Goal: Use online tool/utility: Utilize a website feature to perform a specific function

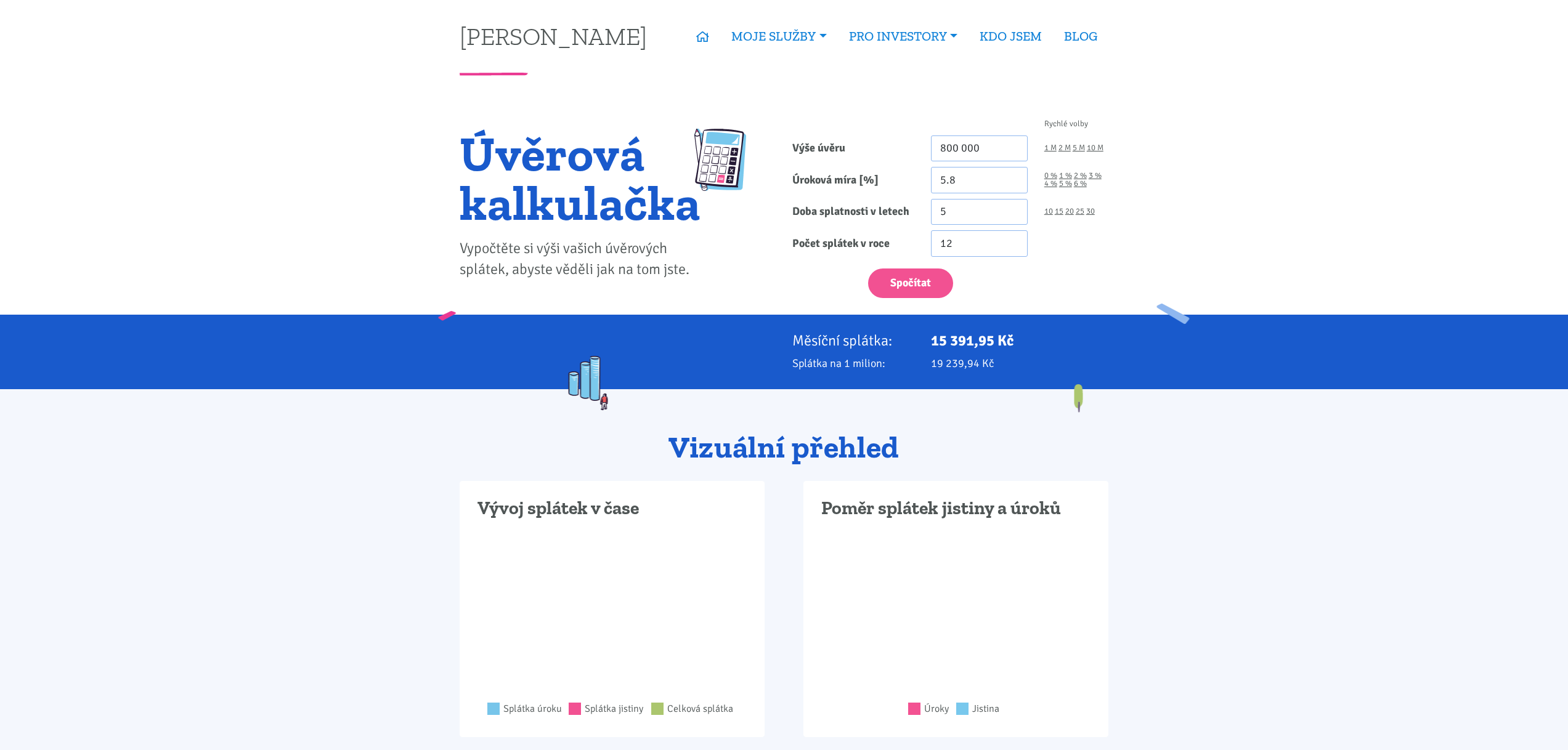
click at [995, 146] on input "800 000" at bounding box center [979, 149] width 97 height 27
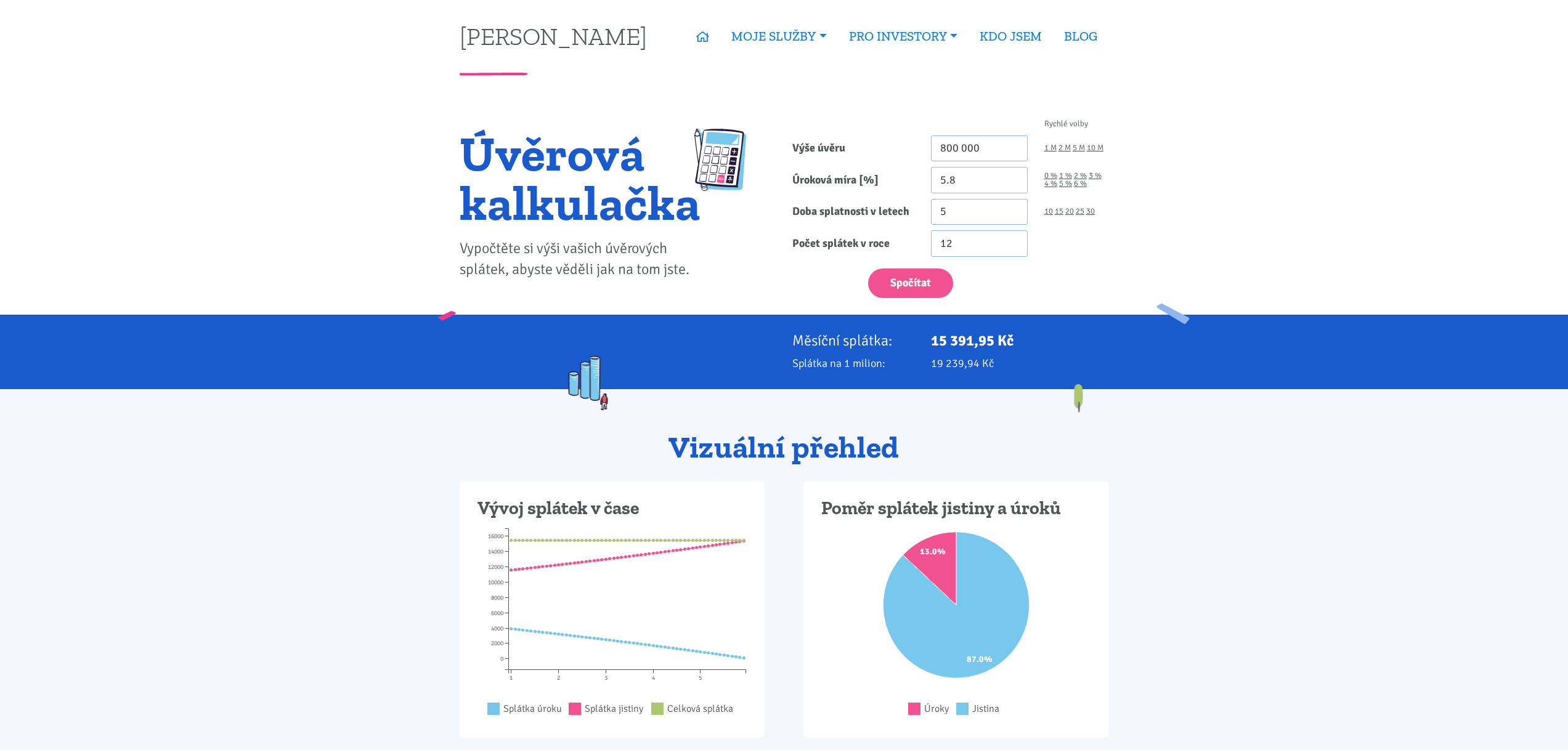
click at [995, 146] on input "800 000" at bounding box center [979, 149] width 97 height 27
click at [975, 180] on input "5.8" at bounding box center [979, 181] width 97 height 27
type input "4"
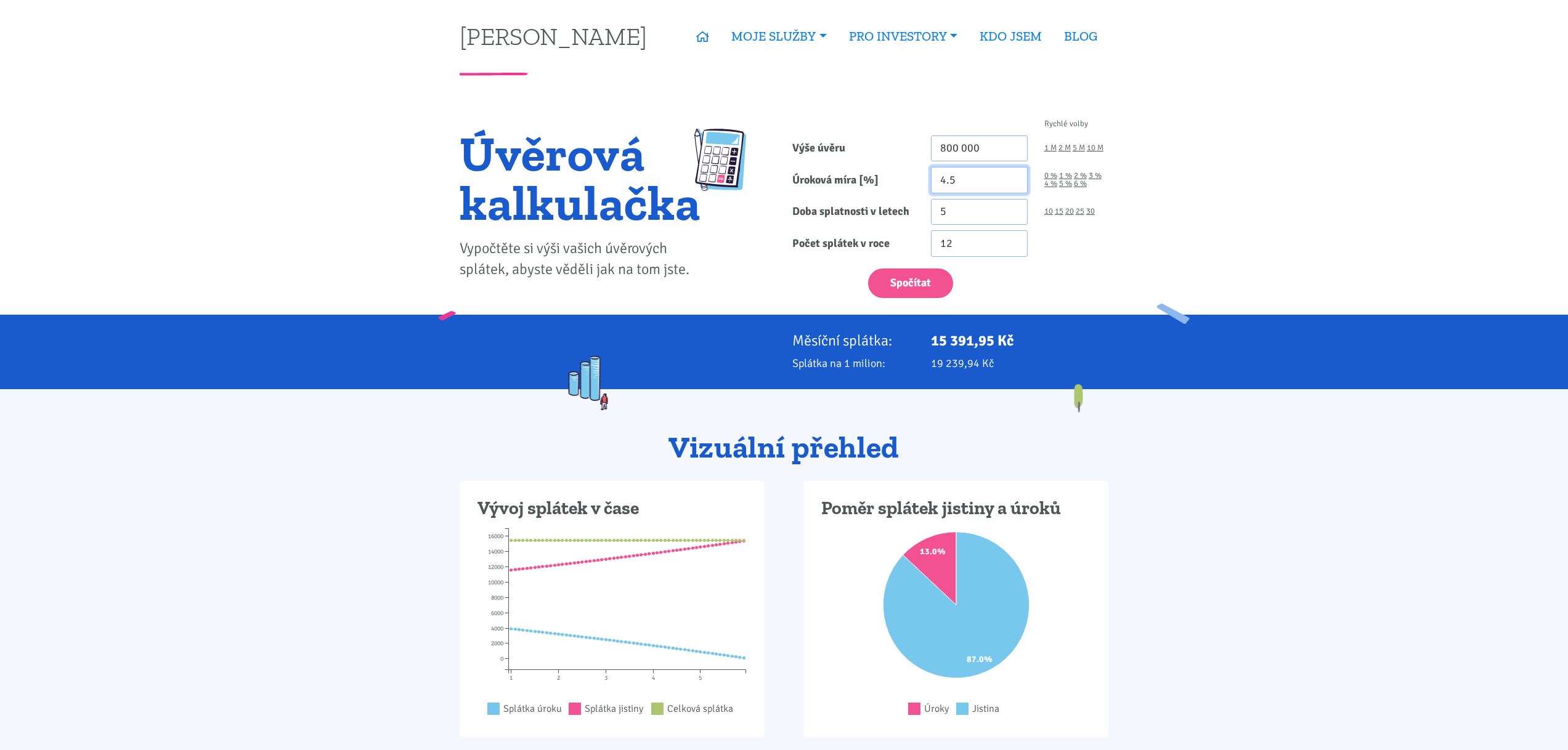
type input "4.5"
click at [984, 214] on input "5" at bounding box center [979, 212] width 97 height 27
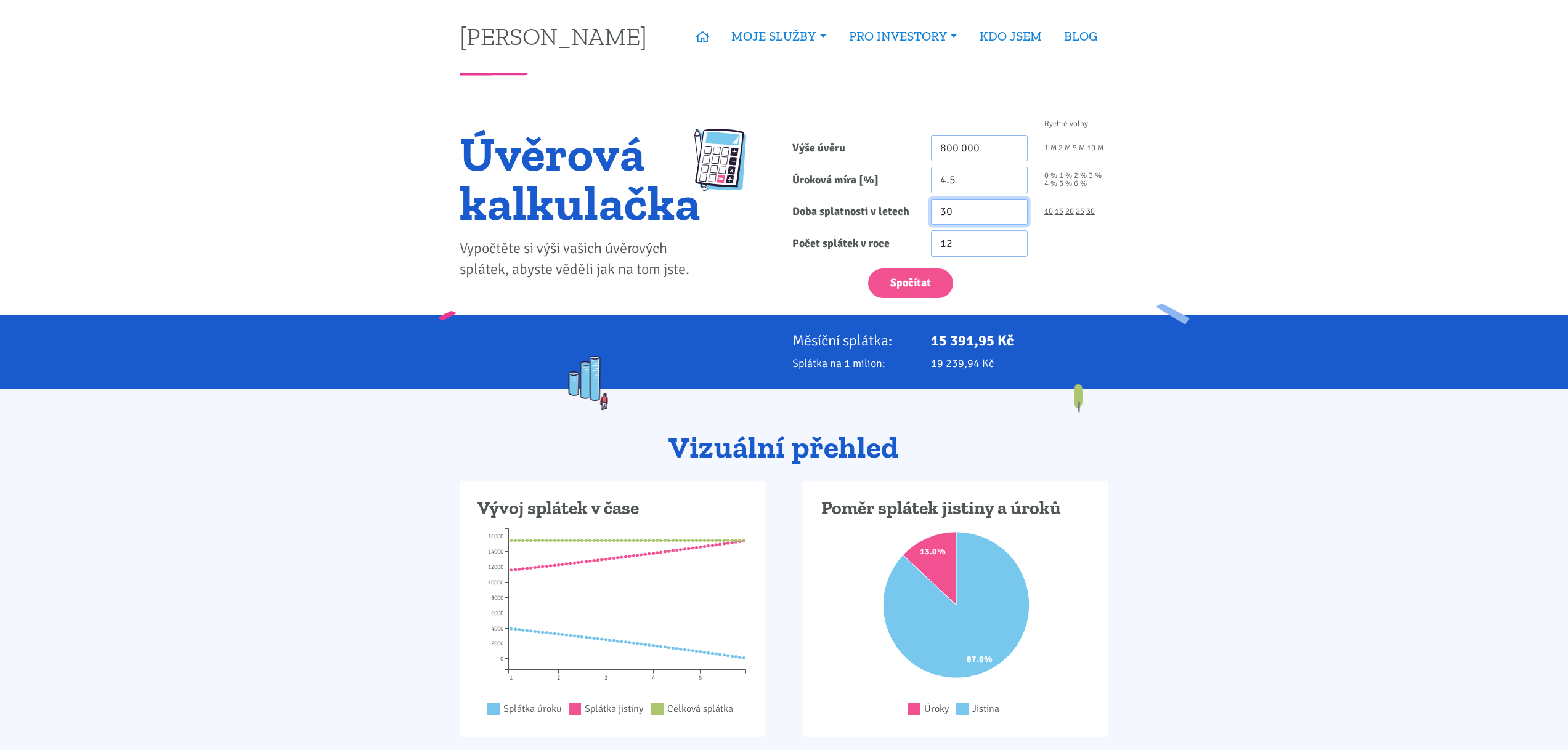
type input "30"
drag, startPoint x: 1164, startPoint y: 244, endPoint x: 1135, endPoint y: 228, distance: 33.1
click at [991, 161] on input "800 000" at bounding box center [979, 149] width 97 height 27
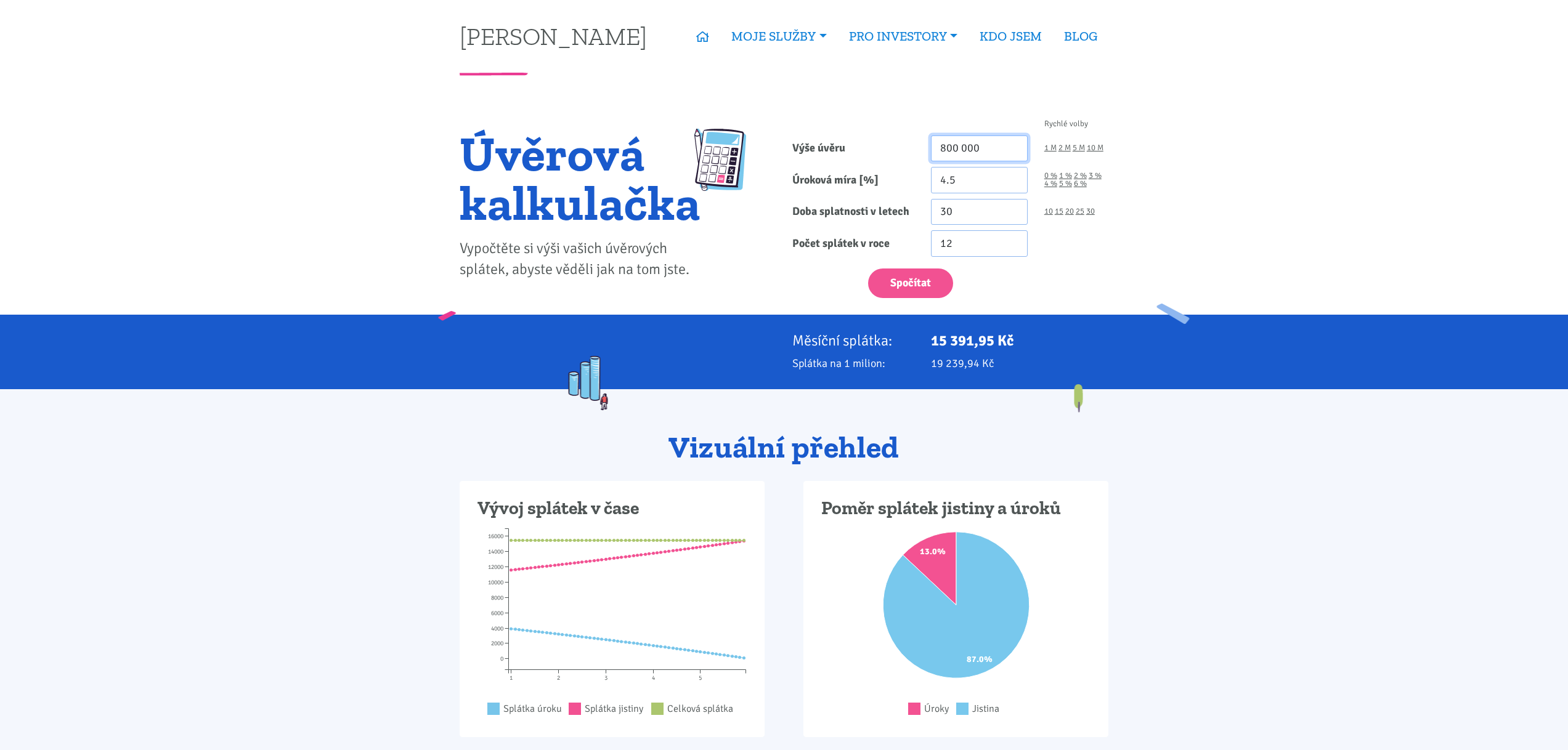
click at [991, 161] on input "800 000" at bounding box center [979, 149] width 97 height 27
click at [884, 278] on button "Spočítat" at bounding box center [911, 283] width 85 height 30
type input "6500000"
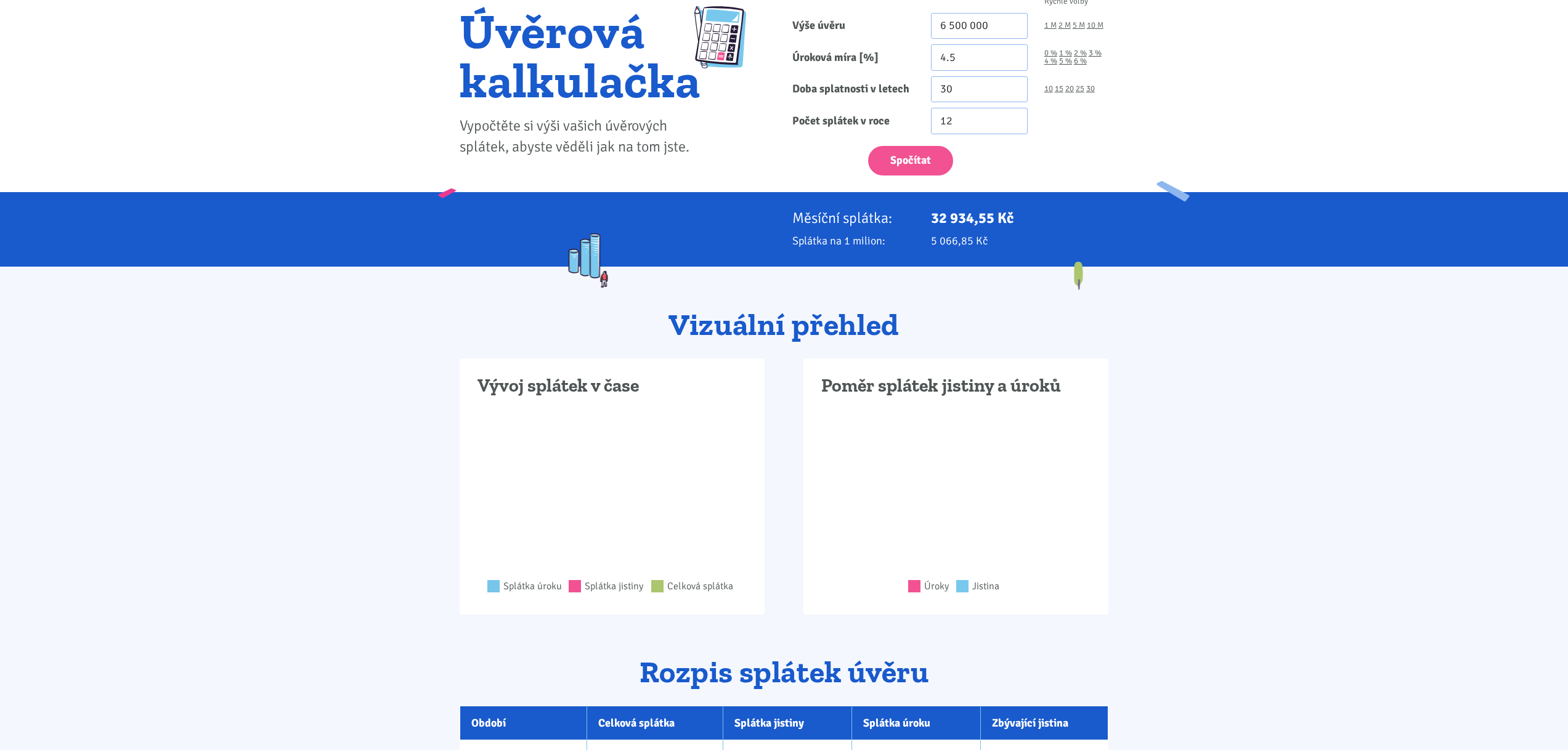
scroll to position [121, 0]
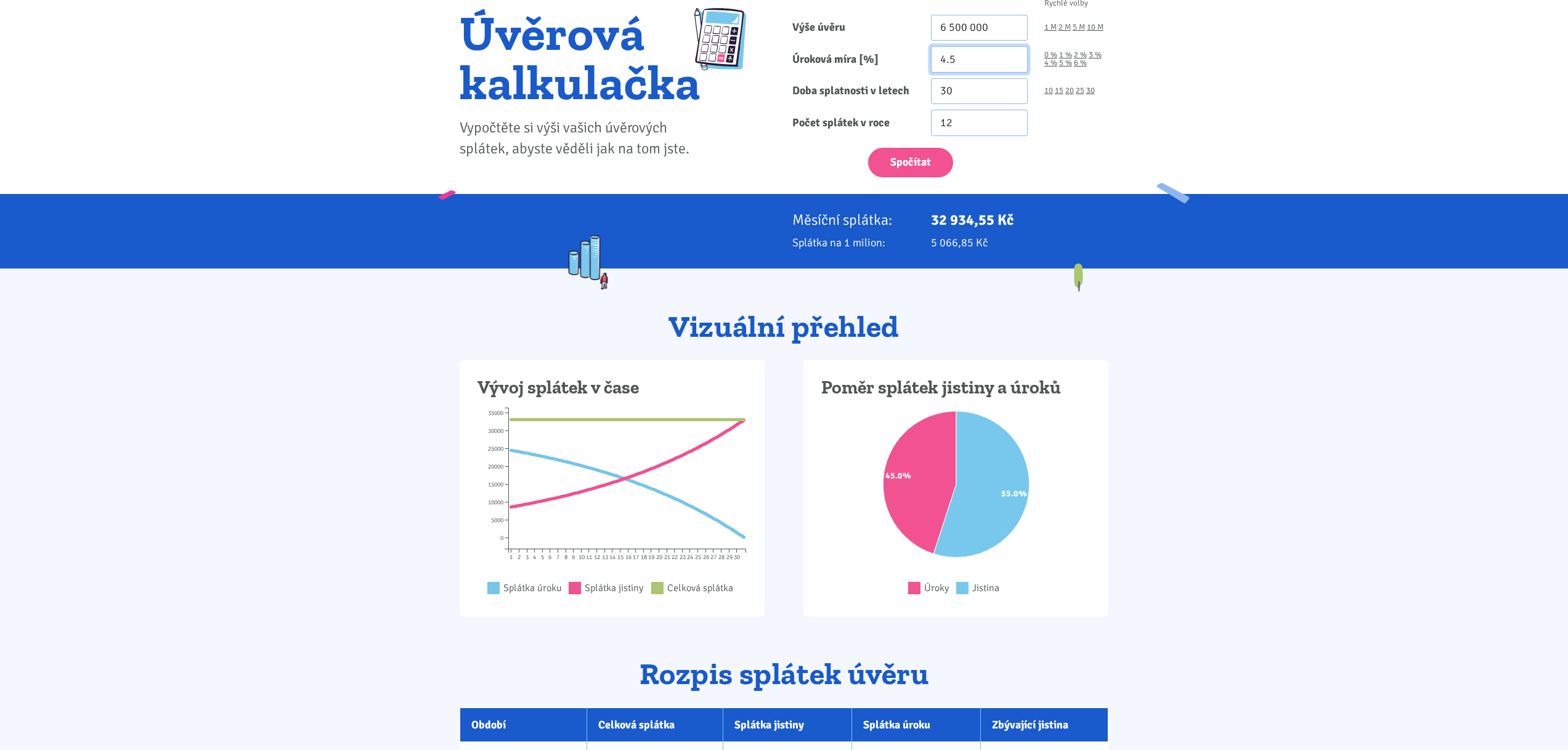
click at [975, 60] on input "4.5" at bounding box center [979, 60] width 97 height 27
type input "4"
click at [920, 160] on button "Spočítat" at bounding box center [911, 163] width 85 height 30
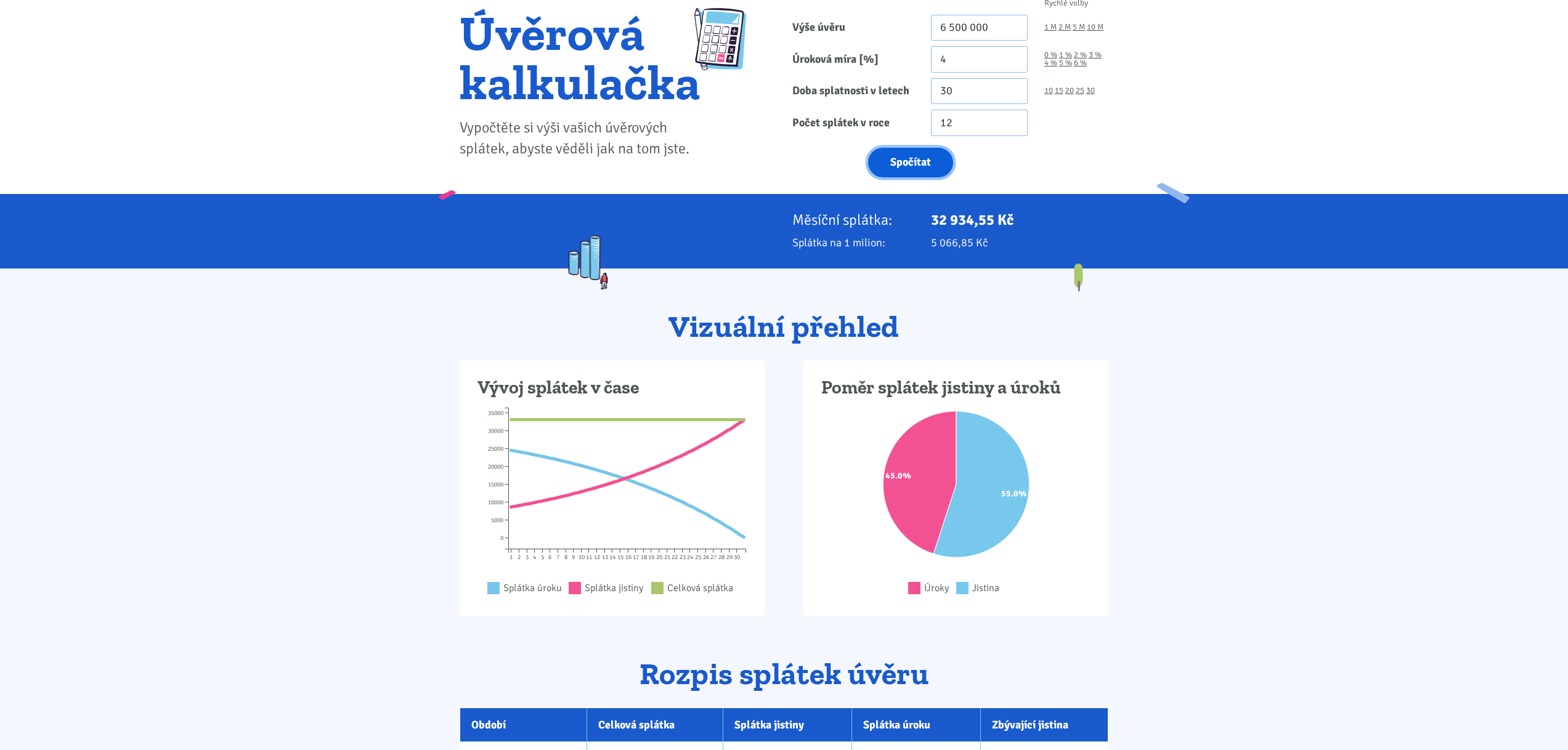
type input "6500000"
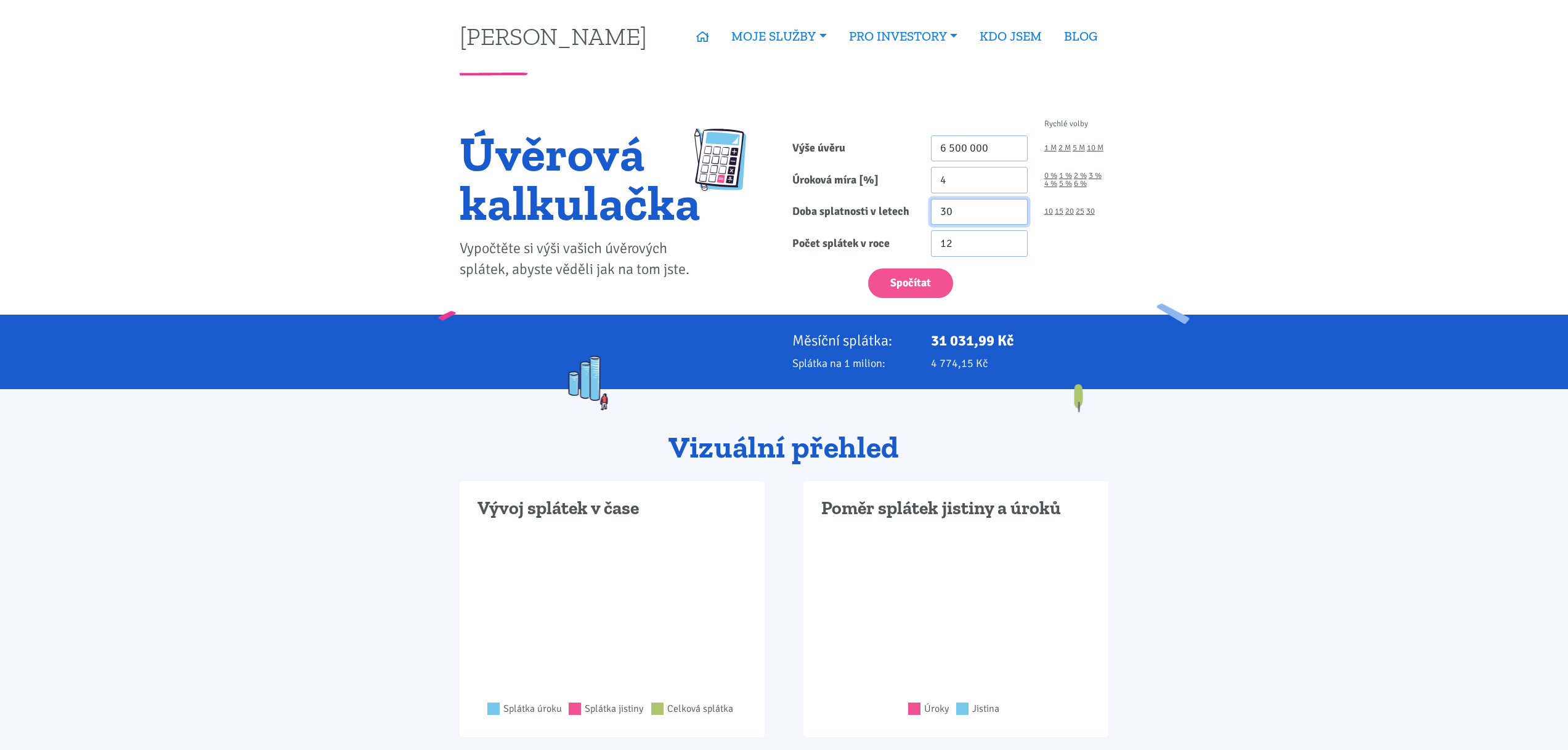
click at [980, 199] on input "30" at bounding box center [979, 212] width 97 height 27
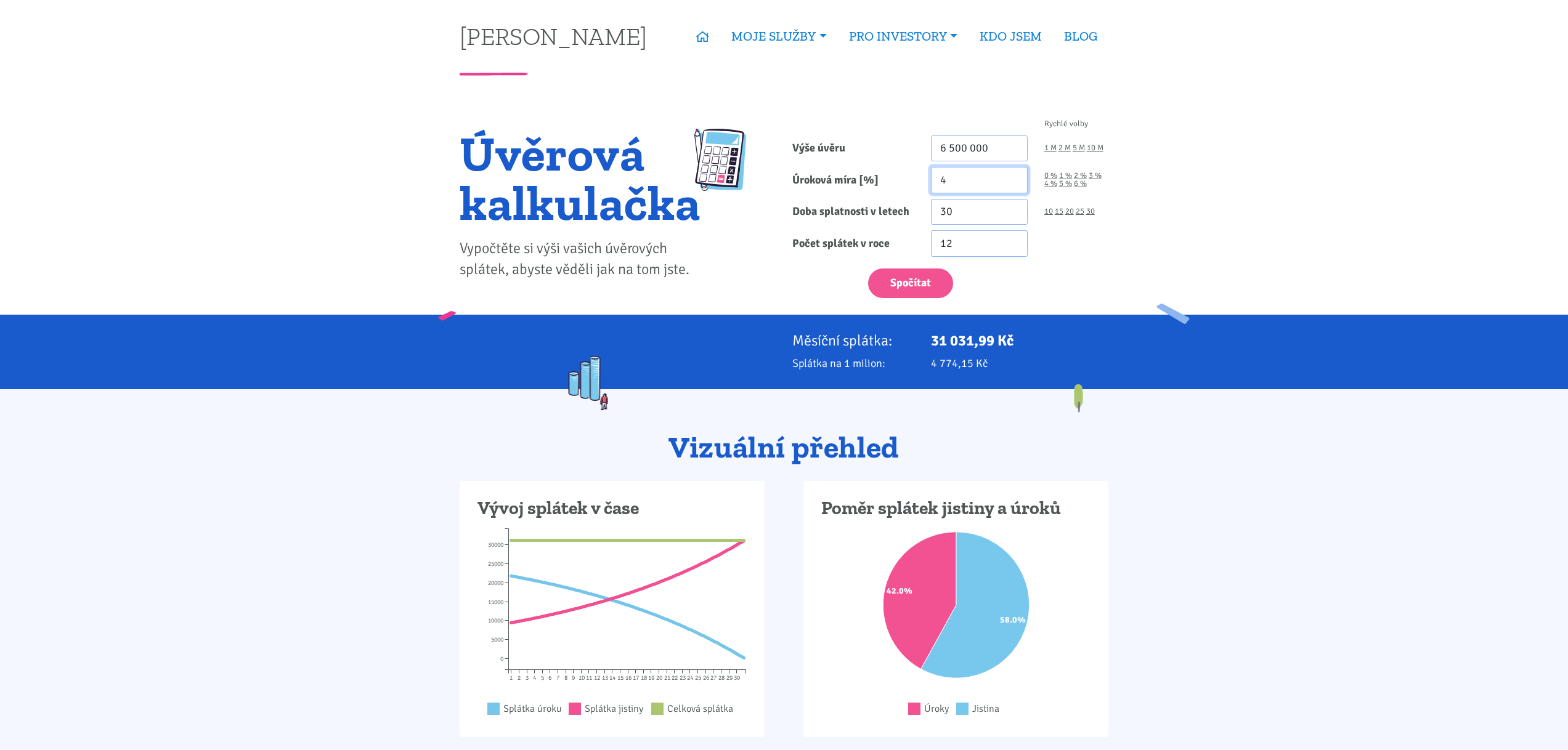
click at [967, 179] on input "4" at bounding box center [979, 181] width 97 height 27
drag, startPoint x: 972, startPoint y: 181, endPoint x: 921, endPoint y: 181, distance: 51.0
click at [921, 181] on div "Úroková míra [%] 4 0 % 1 % 2 % 3 % 4 % 5 % 6 %" at bounding box center [950, 181] width 332 height 27
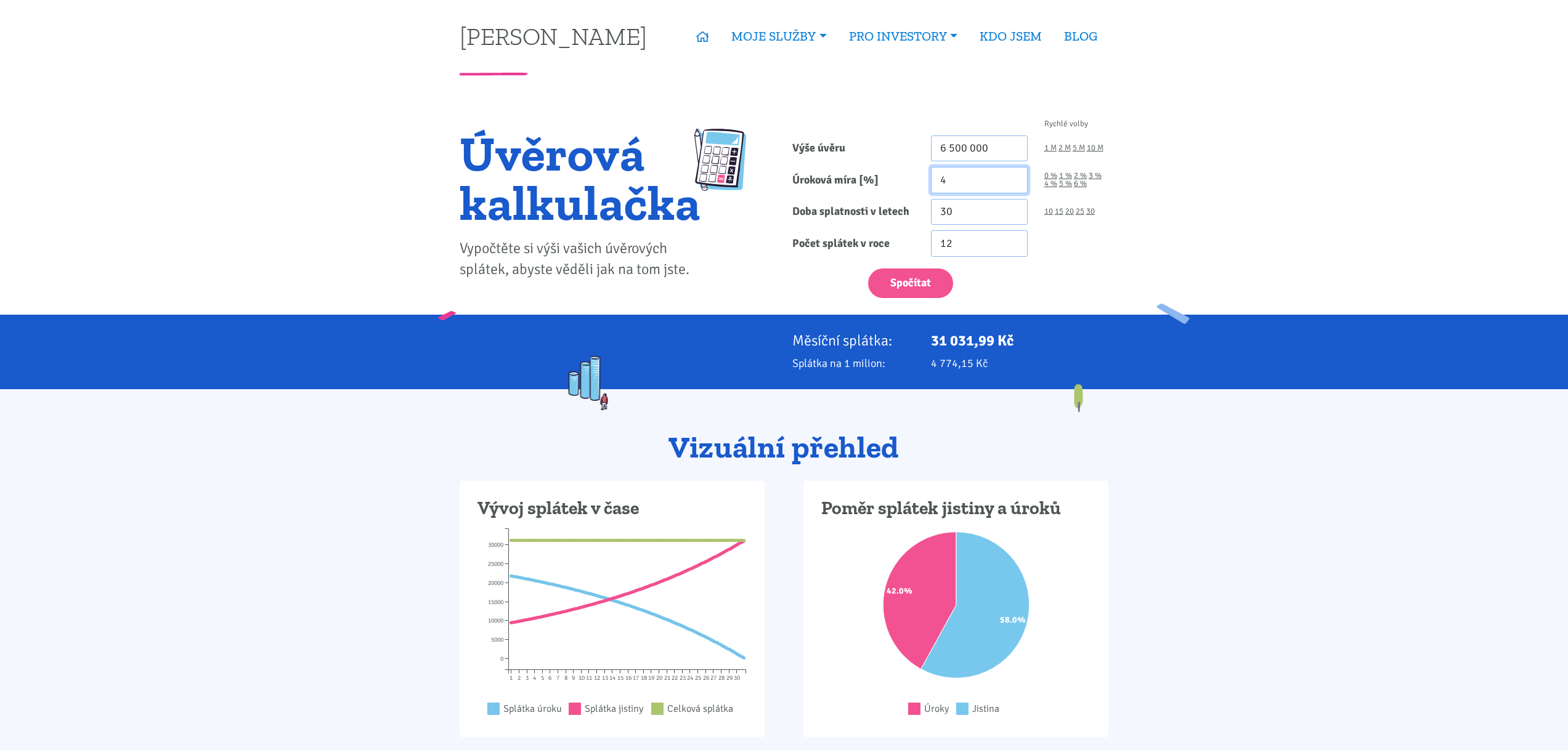
click at [973, 176] on input "4" at bounding box center [979, 181] width 97 height 27
click at [971, 176] on input "4" at bounding box center [979, 181] width 97 height 27
type input "2"
type input "2.5"
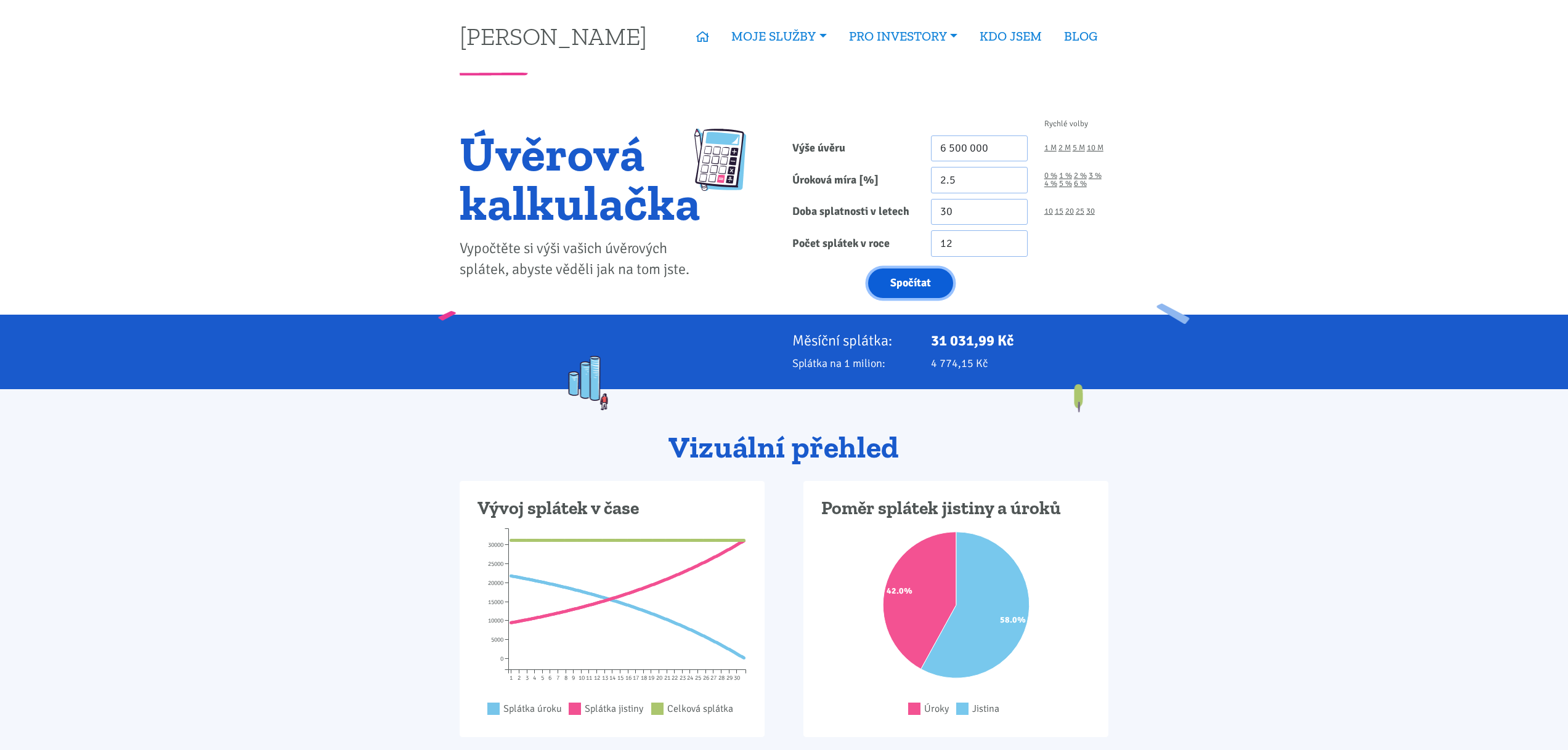
click at [907, 283] on button "Spočítat" at bounding box center [911, 283] width 85 height 30
type input "6500000"
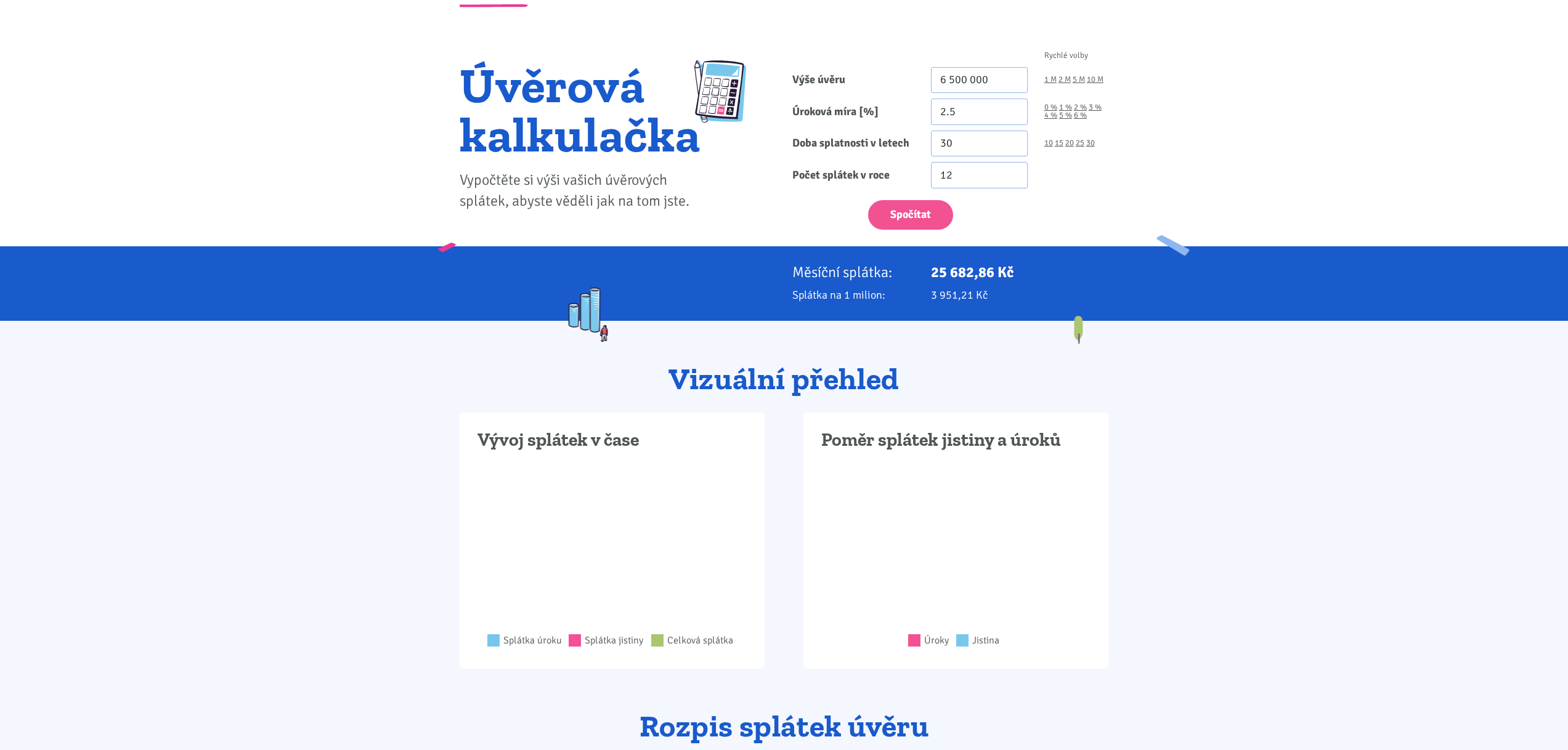
scroll to position [69, 0]
drag, startPoint x: 967, startPoint y: 119, endPoint x: 909, endPoint y: 112, distance: 58.4
click at [909, 112] on div "Úroková míra [%] 2.5 0 % 1 % 2 % 3 % 4 % 5 % 6 %" at bounding box center [950, 111] width 332 height 27
type input "5"
click at [910, 213] on button "Spočítat" at bounding box center [911, 214] width 85 height 30
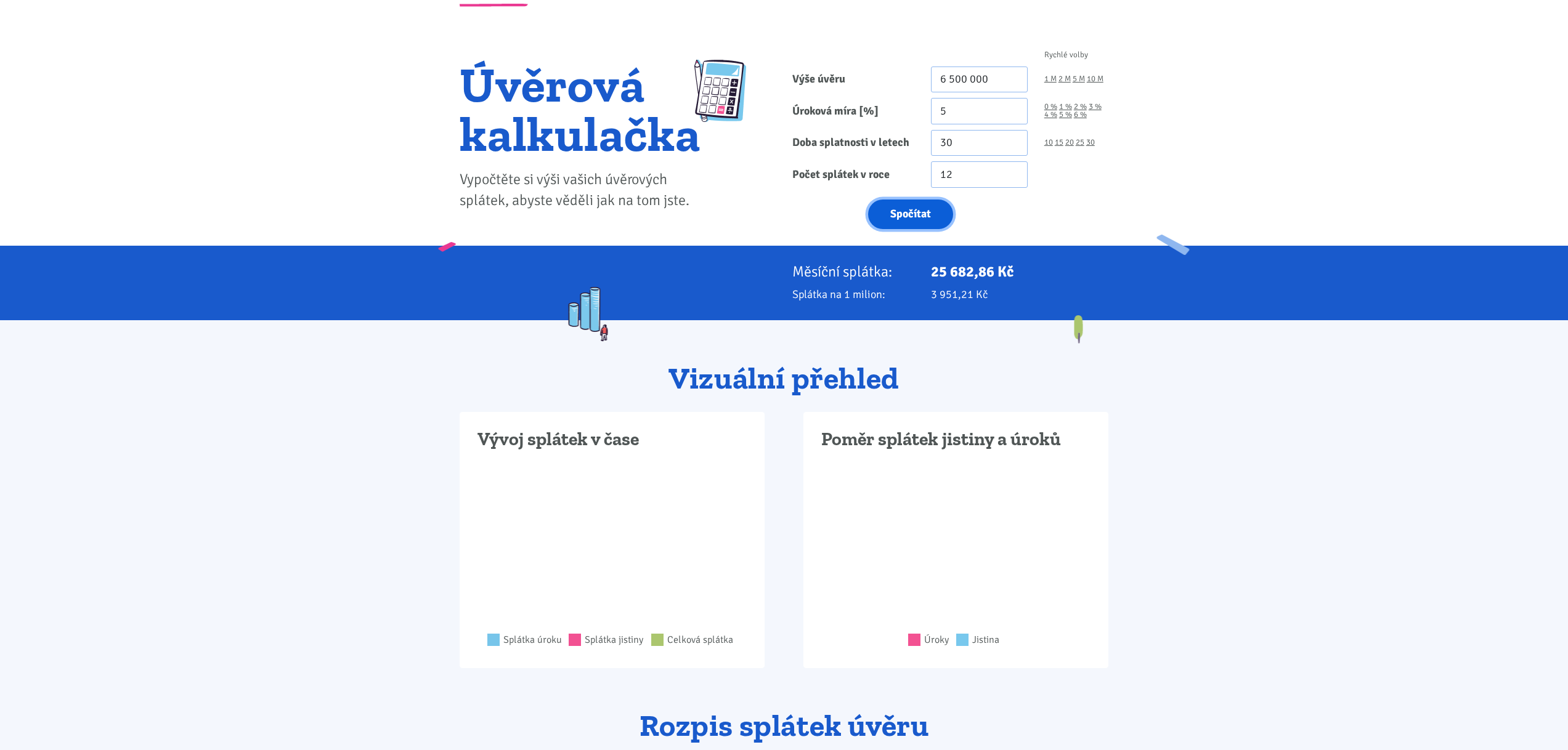
type input "6500000"
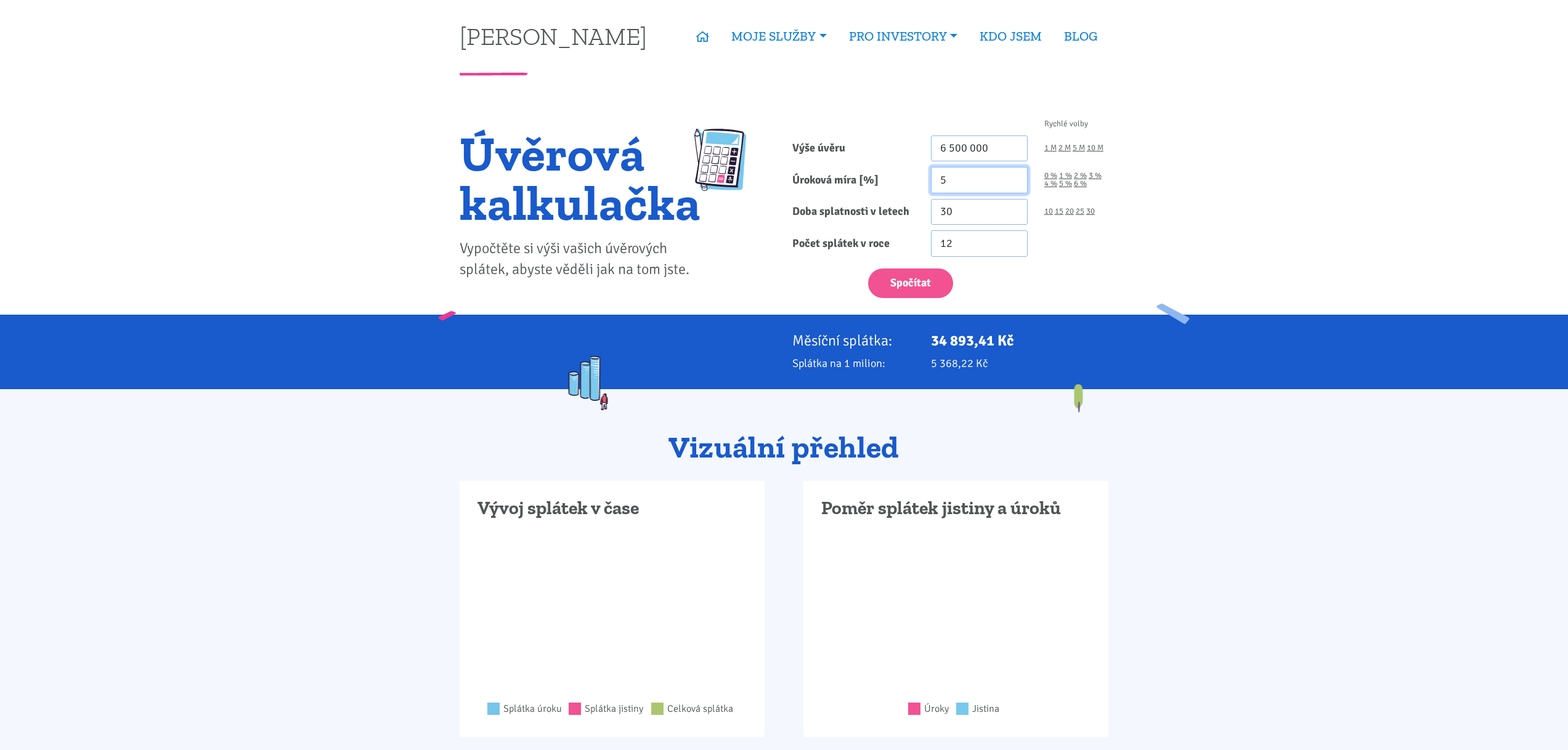
click at [955, 185] on input "5" at bounding box center [979, 181] width 97 height 27
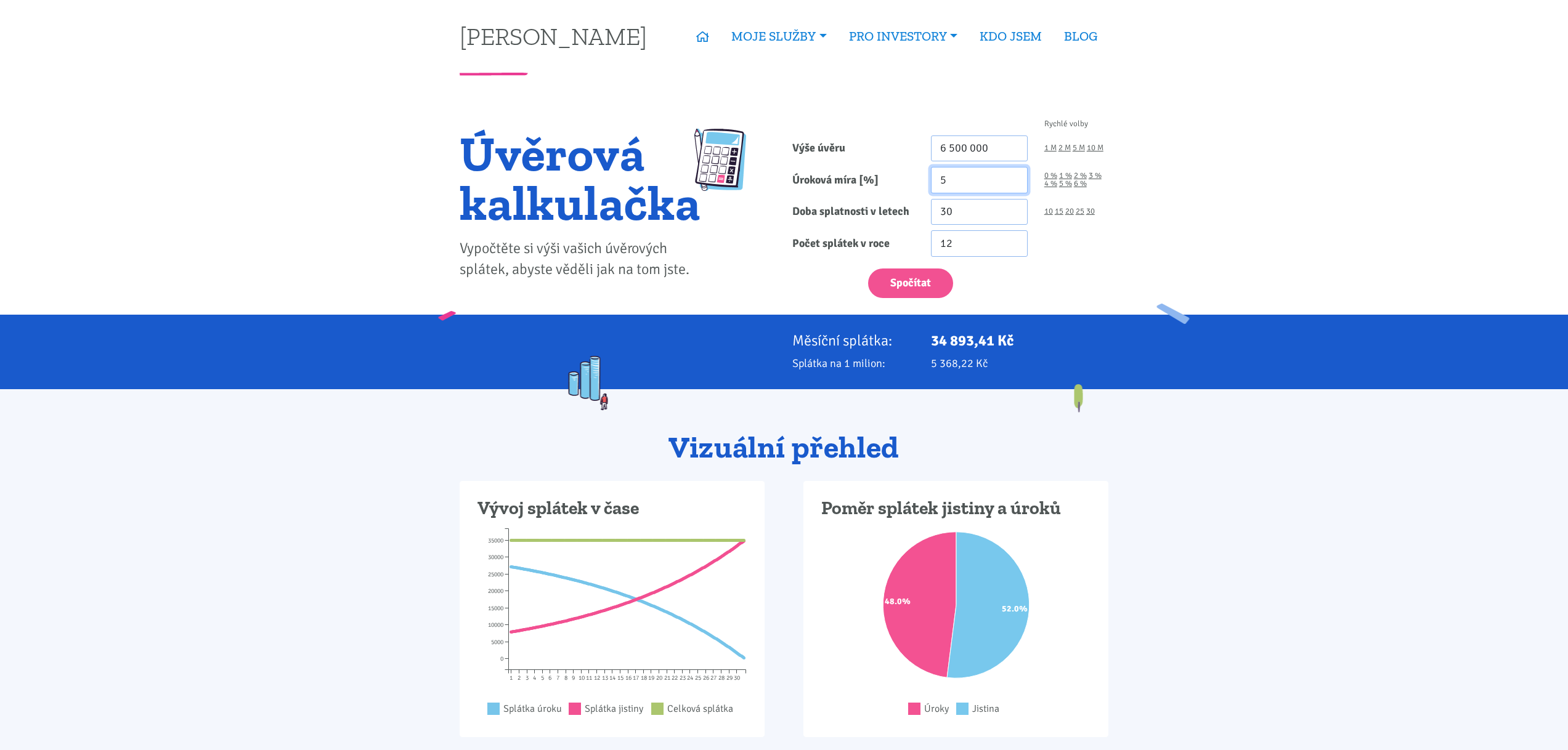
click at [955, 185] on input "5" at bounding box center [979, 181] width 97 height 27
type input "4"
type input "4.2"
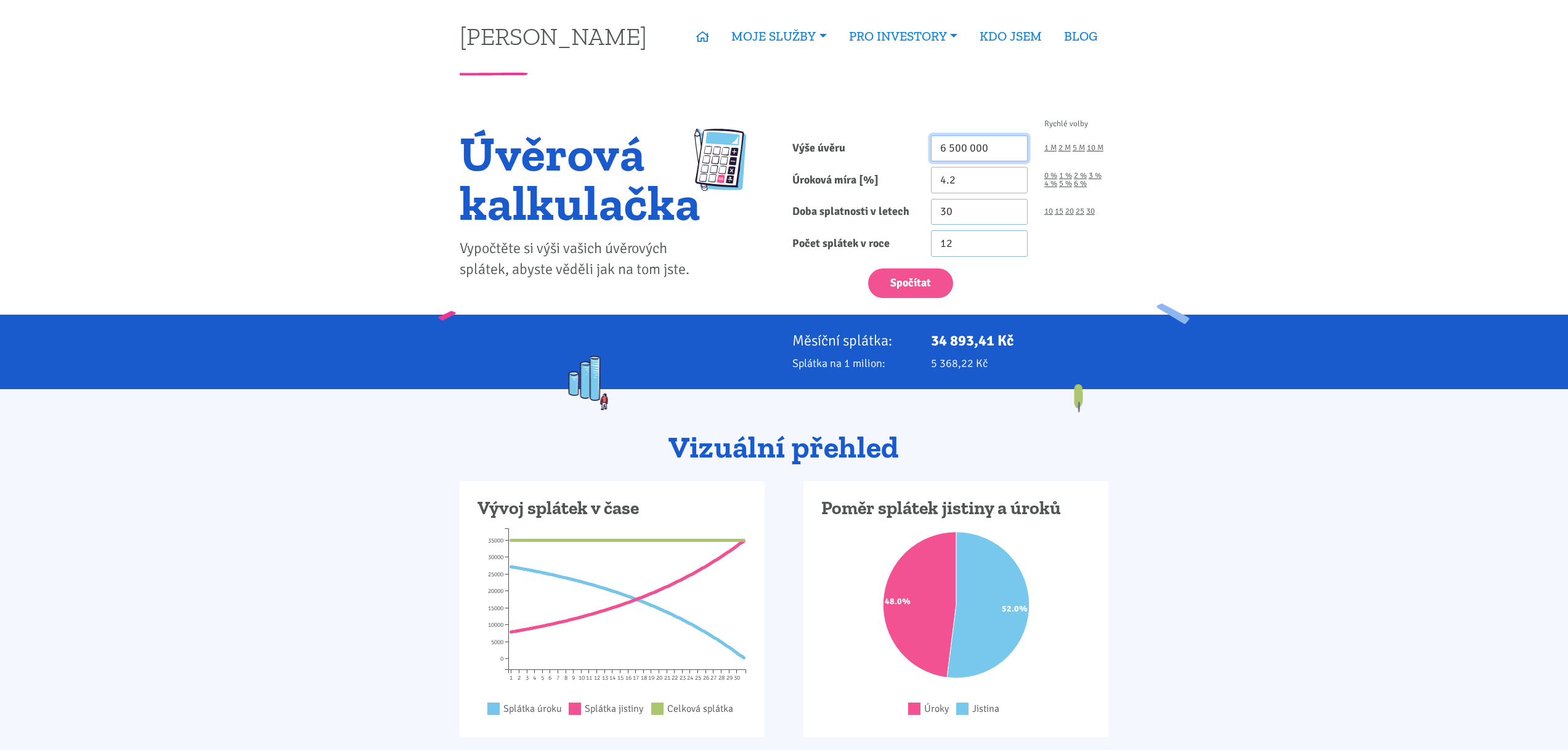
click at [999, 147] on input "6 500 000" at bounding box center [979, 149] width 97 height 27
